Goal: Navigation & Orientation: Find specific page/section

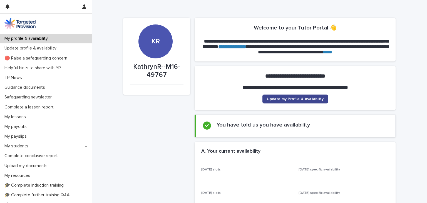
click at [295, 97] on link "Update my Profile & Availability" at bounding box center [296, 99] width 66 height 9
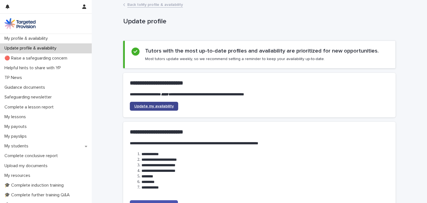
click at [142, 105] on span "Update my availability" at bounding box center [153, 106] width 39 height 4
click at [150, 105] on span "Update my availability" at bounding box center [153, 106] width 39 height 4
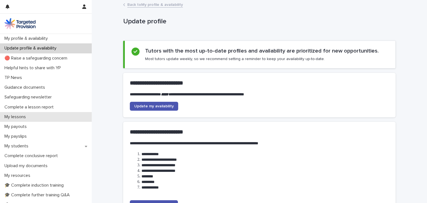
click at [23, 117] on p "My lessons" at bounding box center [16, 116] width 28 height 5
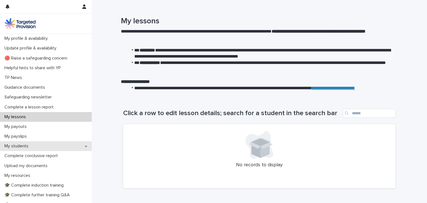
click at [18, 146] on p "My students" at bounding box center [17, 146] width 31 height 5
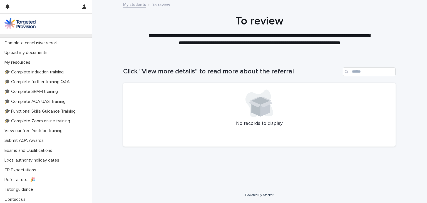
scroll to position [154, 0]
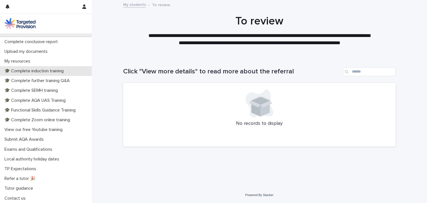
click at [39, 72] on p "🎓 Complete induction training" at bounding box center [35, 70] width 66 height 5
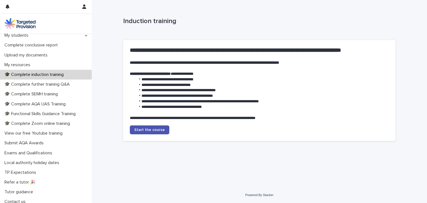
scroll to position [115, 0]
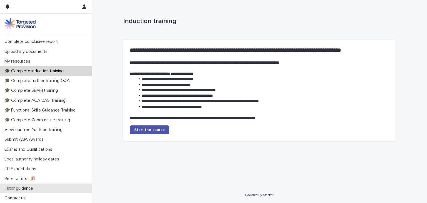
click at [19, 188] on p "Tutor guidance" at bounding box center [19, 188] width 35 height 5
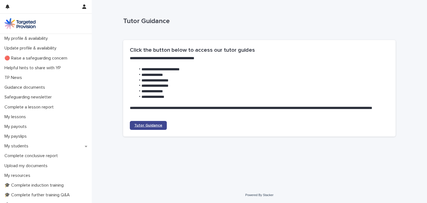
click at [147, 124] on span "Tutor Guidance" at bounding box center [148, 125] width 28 height 4
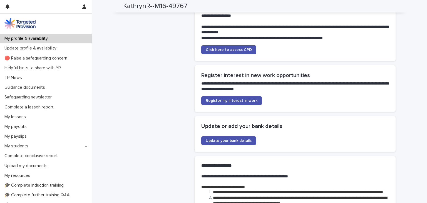
scroll to position [1227, 0]
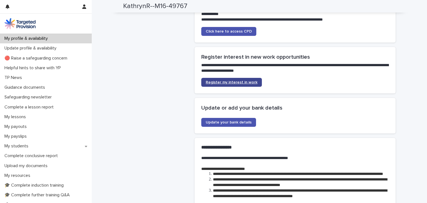
click at [236, 84] on span "Register my interest in work" at bounding box center [232, 82] width 52 height 4
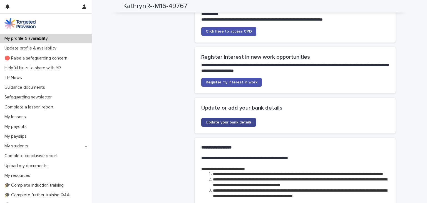
click at [221, 124] on span "Update your bank details" at bounding box center [229, 122] width 46 height 4
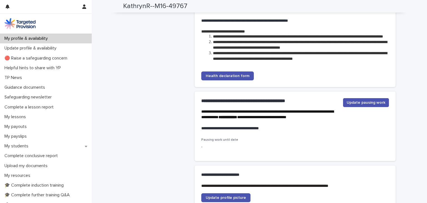
scroll to position [1354, 0]
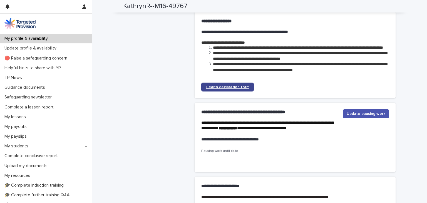
click at [214, 89] on span "Health declaration form" at bounding box center [228, 87] width 44 height 4
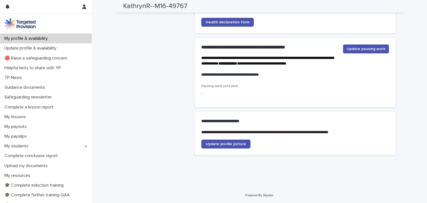
scroll to position [1430, 0]
click at [224, 142] on span "Update profile picture" at bounding box center [226, 144] width 40 height 4
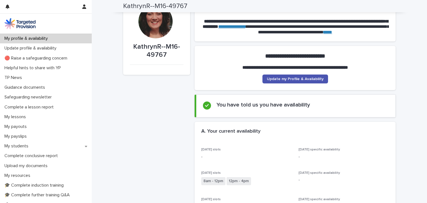
scroll to position [0, 0]
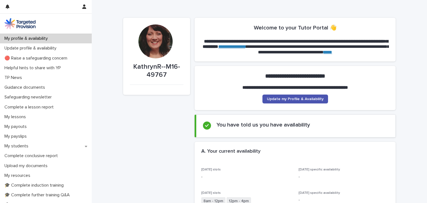
click at [154, 54] on div at bounding box center [156, 41] width 34 height 34
